Goal: Communication & Community: Answer question/provide support

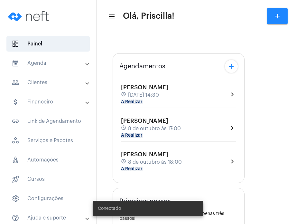
type input "[URL][DOMAIN_NAME]"
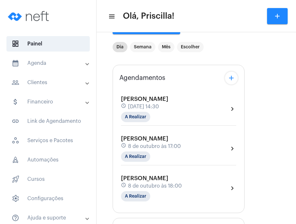
scroll to position [46, 0]
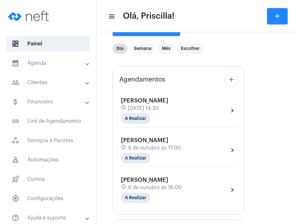
click at [214, 117] on div "[PERSON_NAME] schedule [DATE] 14:30 A Realizar chevron_right" at bounding box center [178, 110] width 115 height 26
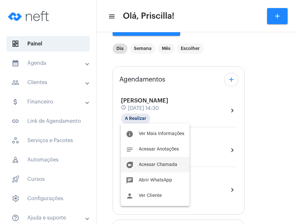
click at [172, 167] on button "duo [PERSON_NAME]" at bounding box center [155, 164] width 69 height 15
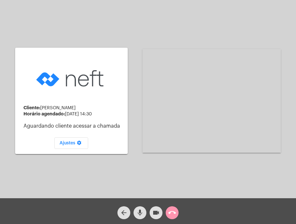
click at [10, 10] on div "Cliente: [PERSON_NAME] agendado: [DATE] 14:30 Aguardando cliente acessar a cham…" at bounding box center [148, 100] width 295 height 198
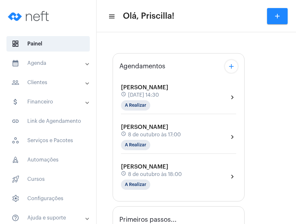
type input "[URL][DOMAIN_NAME]"
